Goal: Transaction & Acquisition: Download file/media

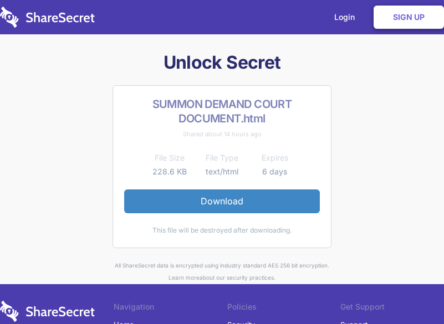
click at [96, 126] on div "Unlock Secret SUMMON DEMAND COURT DOCUMENT.html Shared about 14 hours ago File …" at bounding box center [221, 167] width 425 height 233
click at [71, 117] on div "Unlock Secret SUMMON DEMAND COURT DOCUMENT.html Shared about 14 hours ago File …" at bounding box center [221, 167] width 425 height 233
click at [72, 83] on div "Unlock Secret SUMMON DEMAND COURT DOCUMENT.html Shared about 14 hours ago File …" at bounding box center [221, 167] width 425 height 233
click at [68, 67] on h1 "Unlock Secret" at bounding box center [221, 62] width 425 height 23
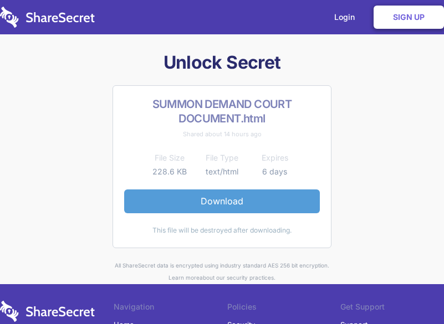
click at [209, 201] on link "Download" at bounding box center [222, 200] width 196 height 23
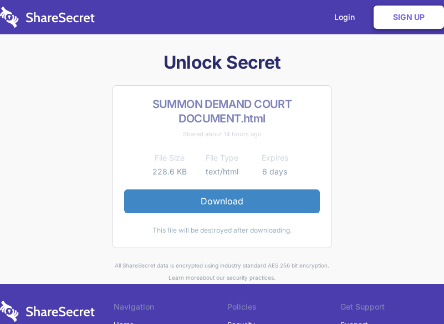
click at [78, 171] on div "Unlock Secret SUMMON DEMAND COURT DOCUMENT.html Shared about 14 hours ago File …" at bounding box center [221, 167] width 425 height 233
